Goal: Transaction & Acquisition: Purchase product/service

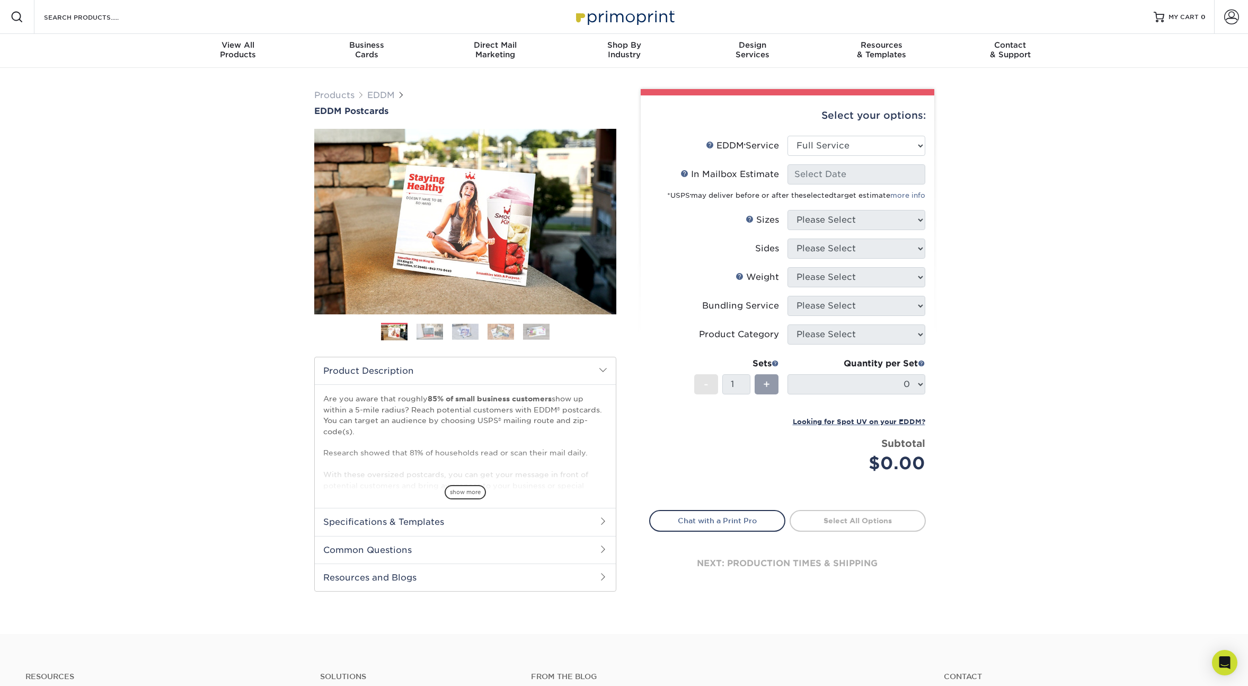
select select "full_service"
click at [881, 147] on select "Please Select Full Service Print Only" at bounding box center [856, 146] width 138 height 20
click at [787, 136] on select "Please Select Full Service Print Only" at bounding box center [856, 146] width 138 height 20
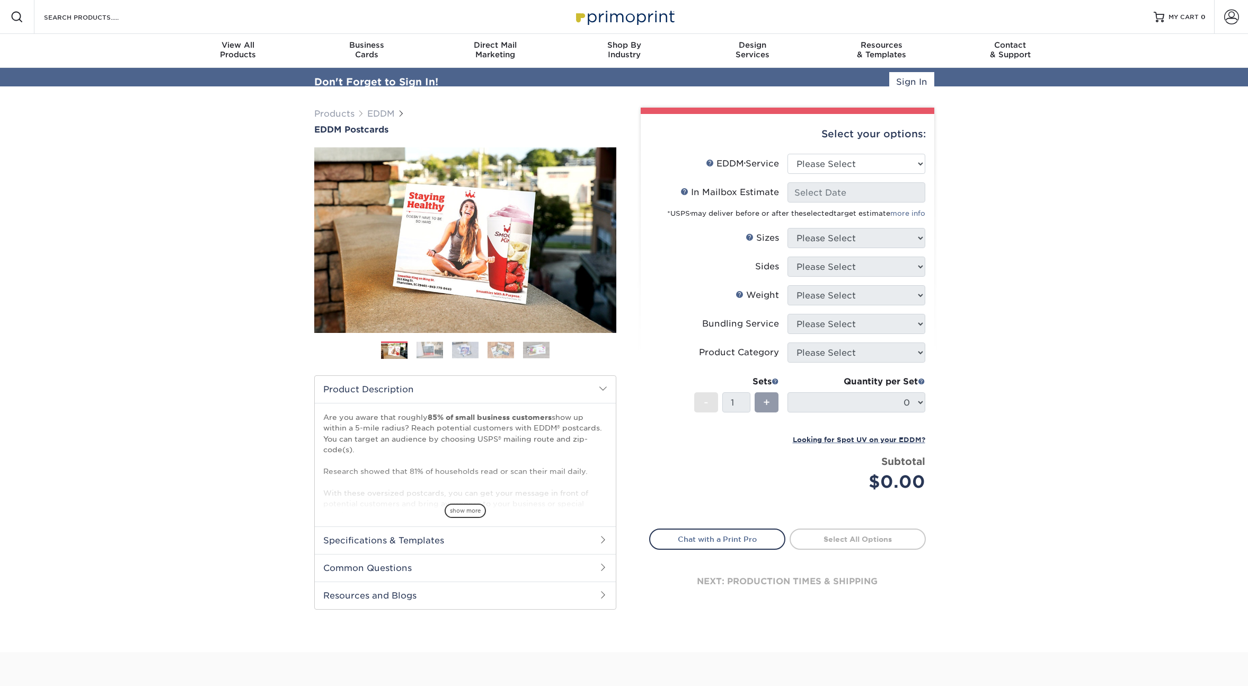
click at [851, 141] on div "Select your options:" at bounding box center [787, 134] width 277 height 40
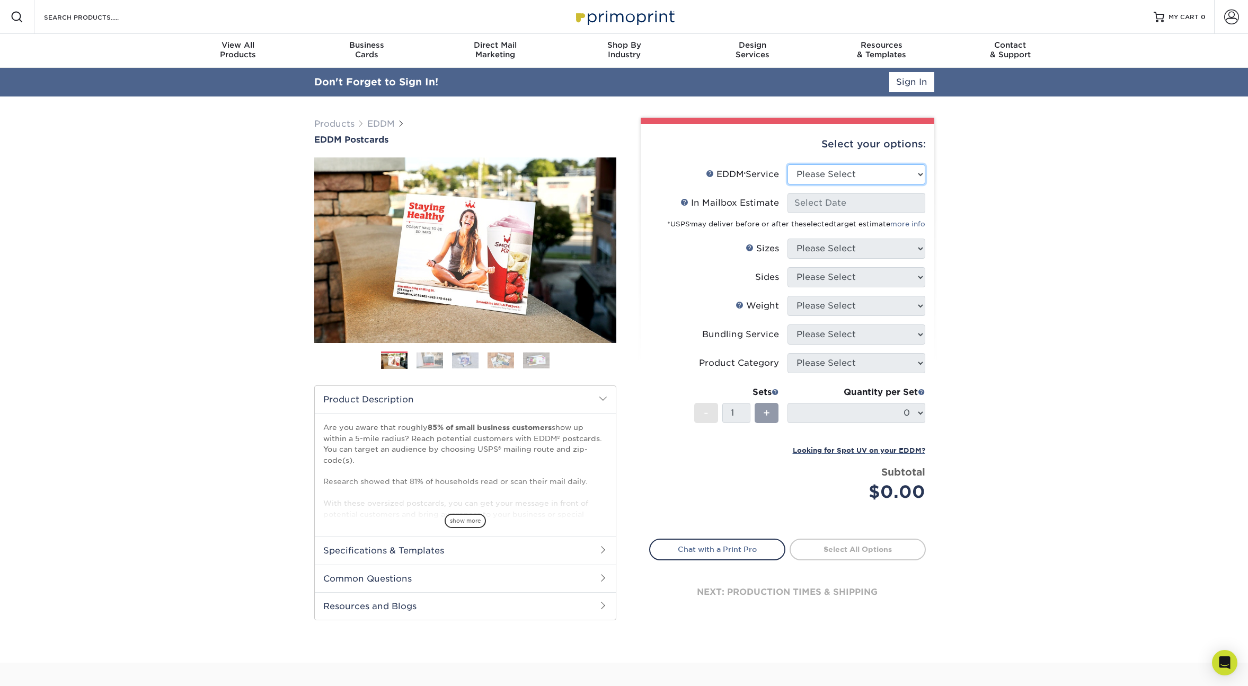
click at [844, 166] on select "Please Select Full Service Print Only" at bounding box center [856, 174] width 138 height 20
select select "full_service"
click at [787, 164] on select "Please Select Full Service Print Only" at bounding box center [856, 174] width 138 height 20
select select "-1"
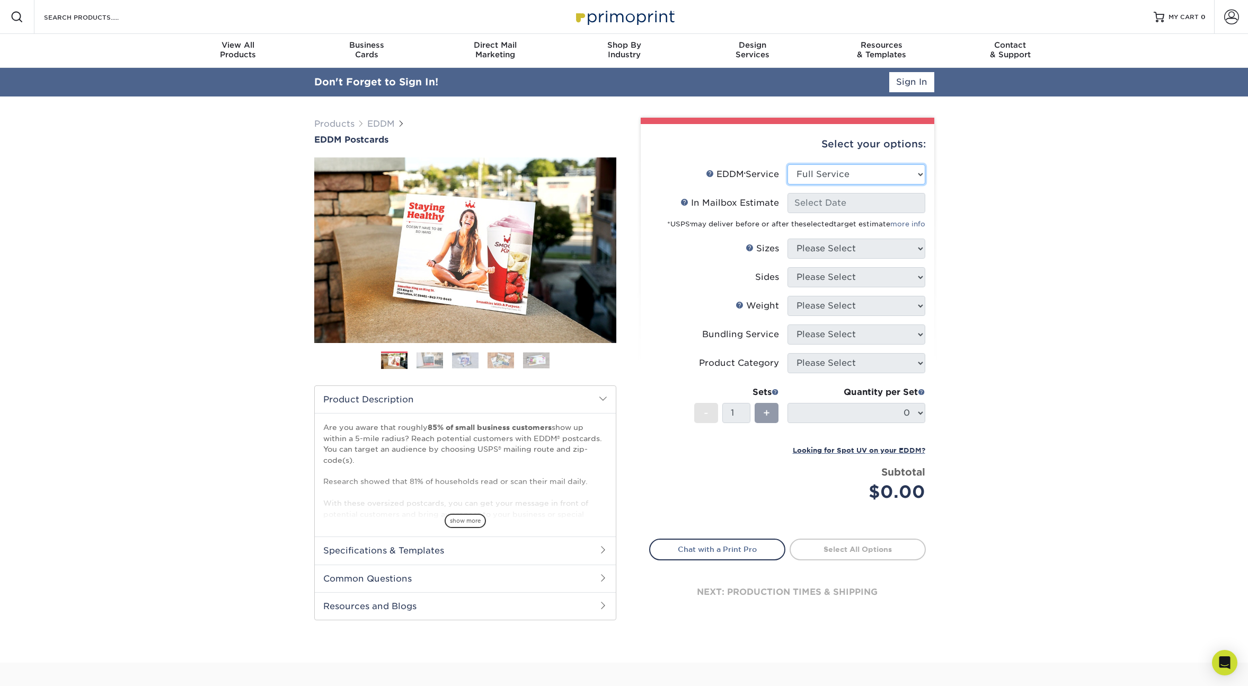
select select "-1"
